Goal: Information Seeking & Learning: Learn about a topic

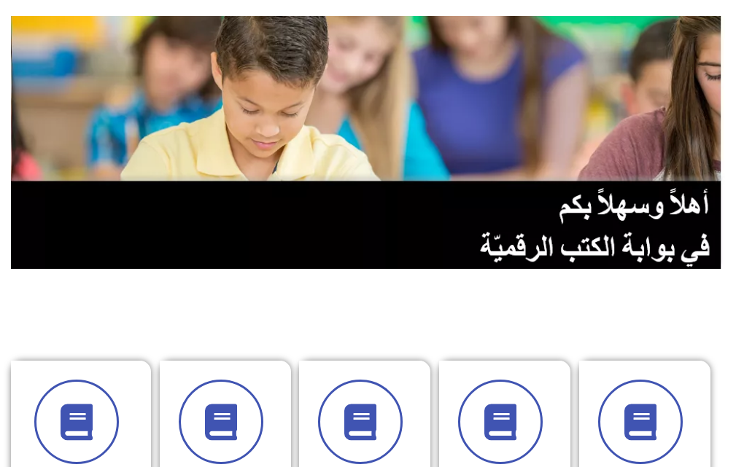
scroll to position [292, 0]
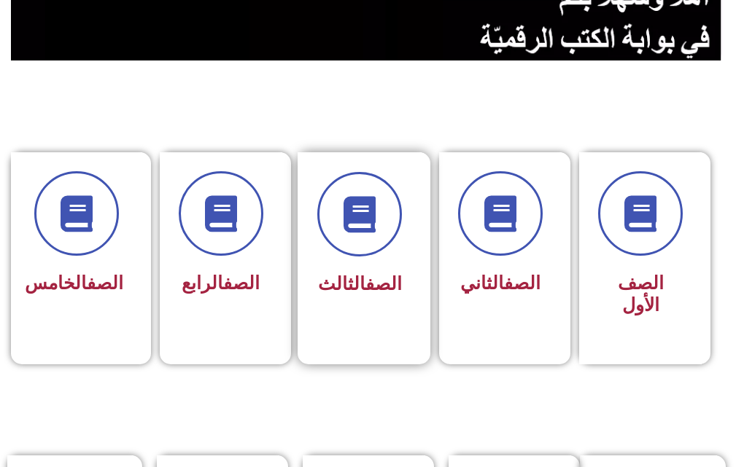
click at [318, 237] on div at bounding box center [359, 214] width 85 height 85
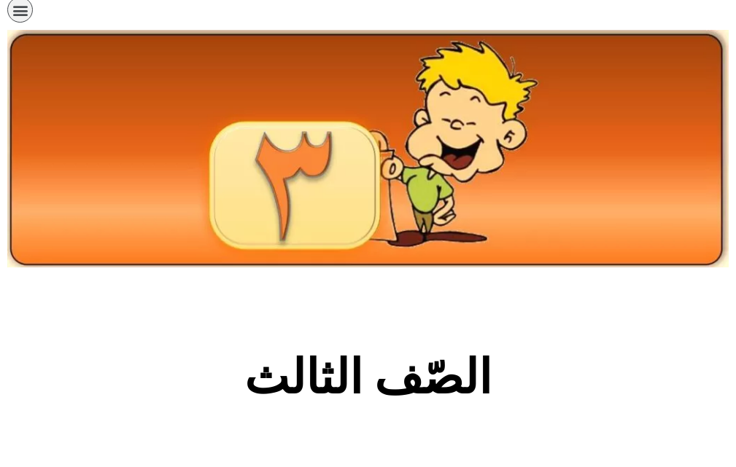
scroll to position [365, 0]
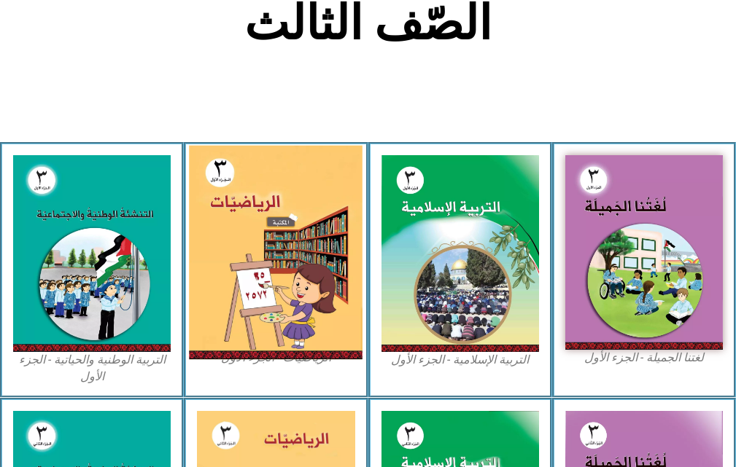
click at [339, 245] on img at bounding box center [276, 253] width 174 height 214
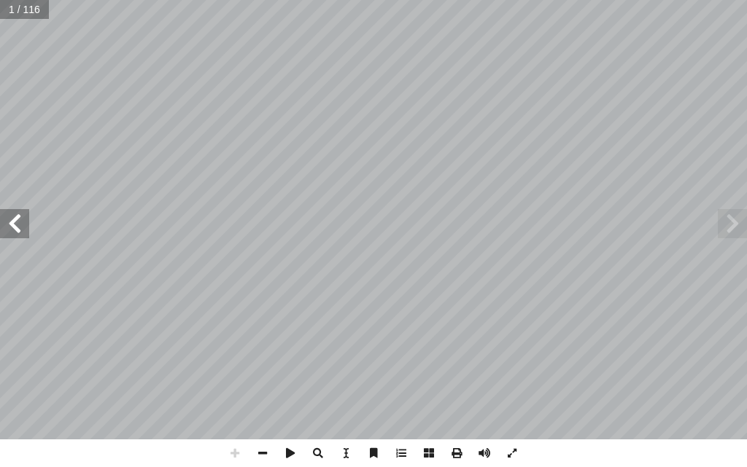
click at [18, 233] on span at bounding box center [14, 223] width 29 height 29
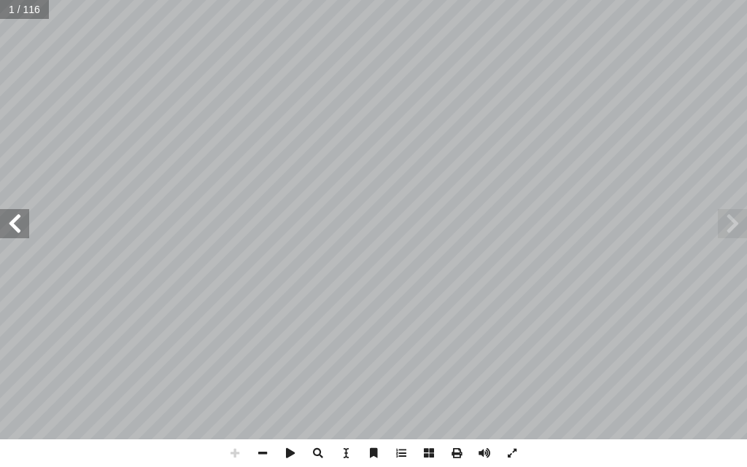
click at [18, 233] on span at bounding box center [14, 223] width 29 height 29
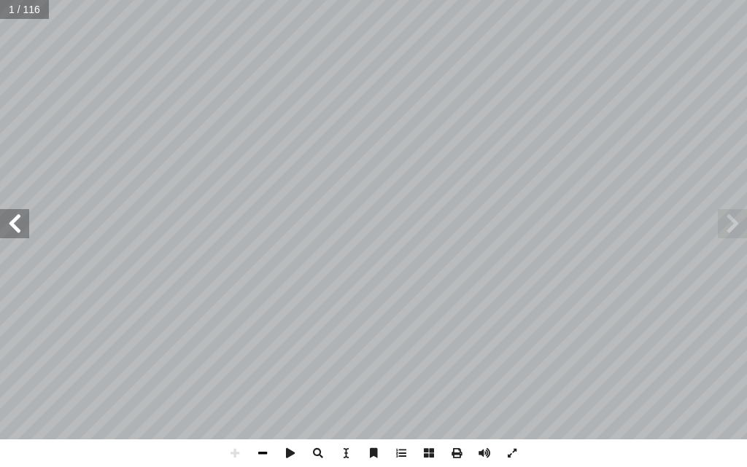
click at [265, 459] on span at bounding box center [263, 454] width 28 height 28
click at [265, 455] on span at bounding box center [263, 454] width 28 height 28
click at [18, 227] on span at bounding box center [14, 223] width 29 height 29
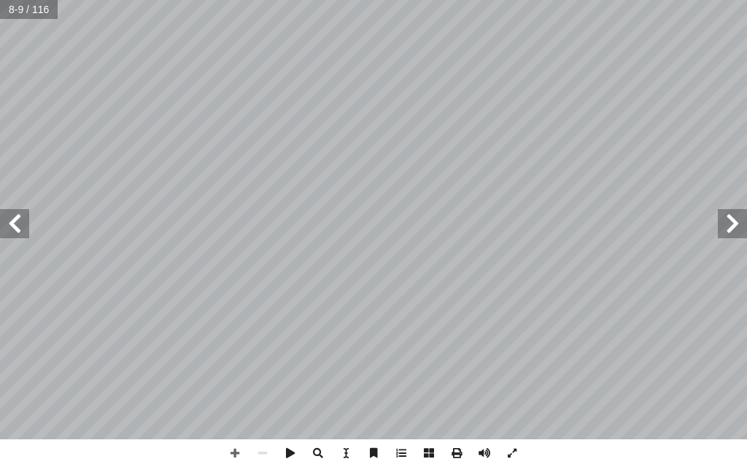
click at [18, 227] on span at bounding box center [14, 223] width 29 height 29
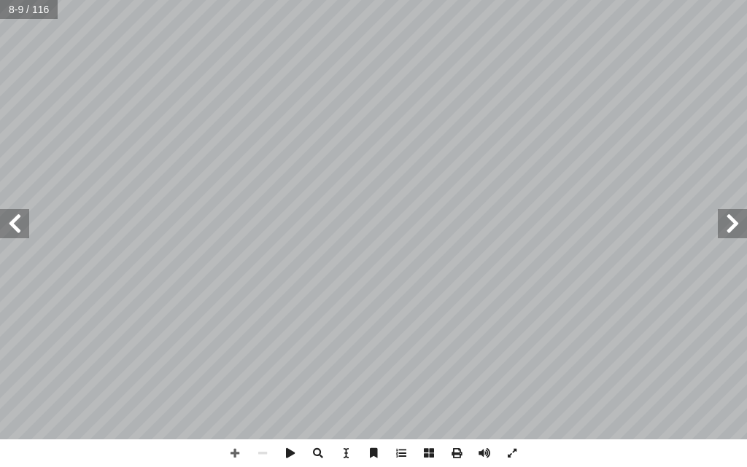
click at [18, 227] on span at bounding box center [14, 223] width 29 height 29
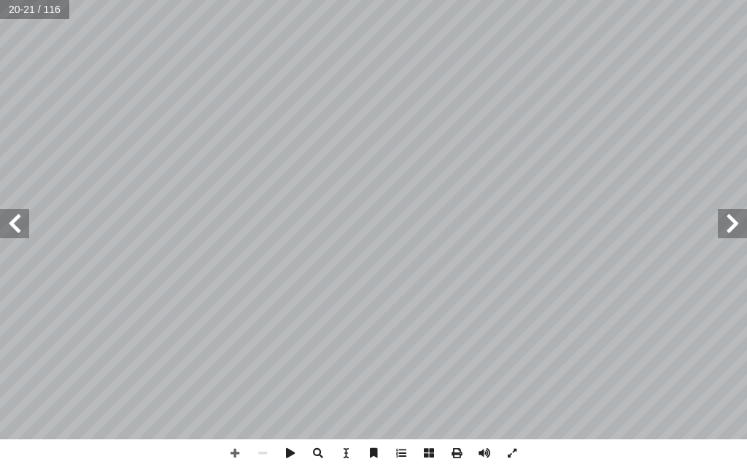
click at [18, 227] on span at bounding box center [14, 223] width 29 height 29
click at [724, 226] on span at bounding box center [732, 223] width 29 height 29
click at [233, 451] on span at bounding box center [235, 454] width 28 height 28
